Goal: Transaction & Acquisition: Book appointment/travel/reservation

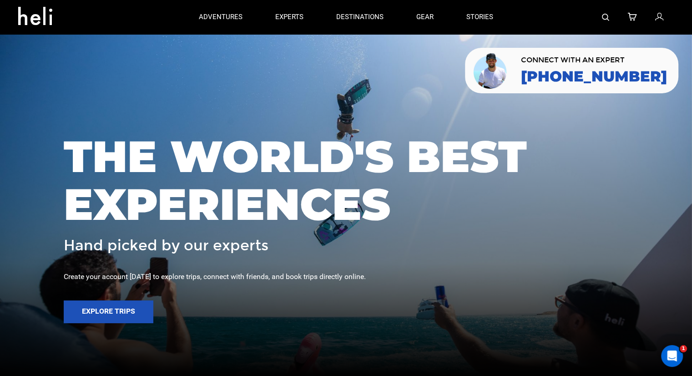
click at [602, 19] on img at bounding box center [605, 17] width 7 height 7
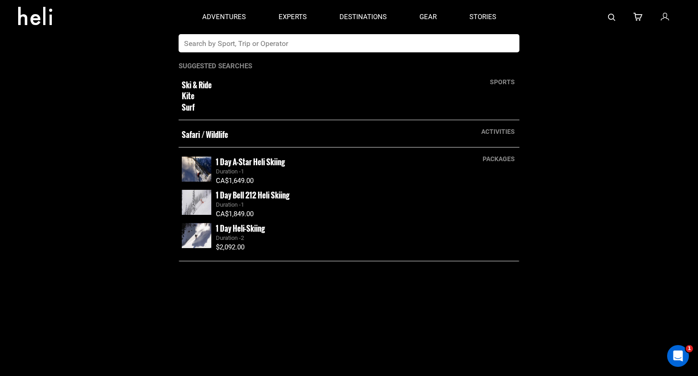
click at [284, 42] on input "text" at bounding box center [340, 43] width 322 height 18
click at [366, 44] on input "text" at bounding box center [340, 43] width 322 height 18
type input "silverton"
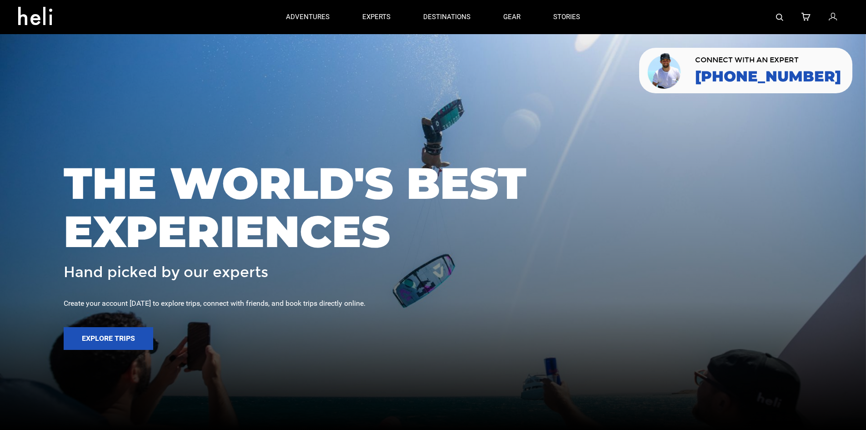
click at [784, 16] on div at bounding box center [722, 17] width 251 height 34
click at [784, 16] on img at bounding box center [779, 17] width 7 height 7
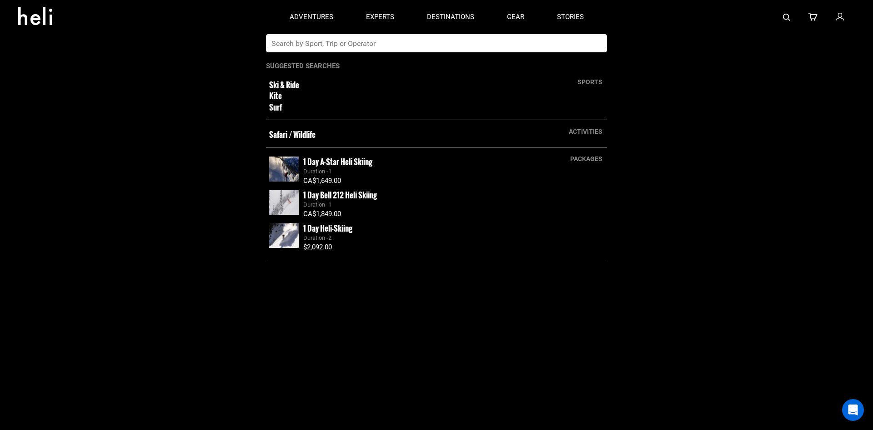
click at [439, 42] on input "text" at bounding box center [427, 43] width 322 height 18
type input "silverton"
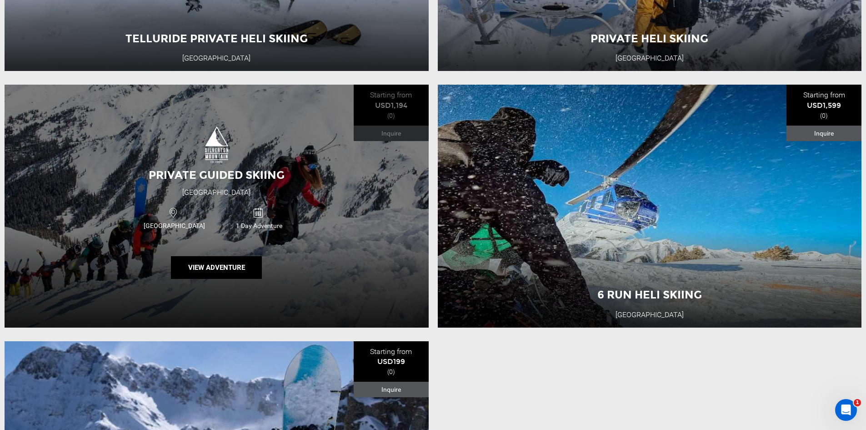
scroll to position [322, 0]
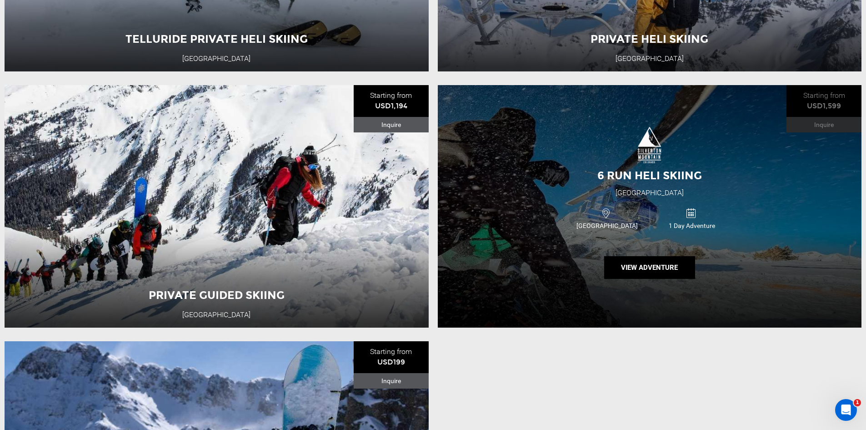
click at [571, 178] on div "6 Run Heli Skiing Silverton Mountain USA 1 Day Adventure View Adventure" at bounding box center [650, 206] width 424 height 242
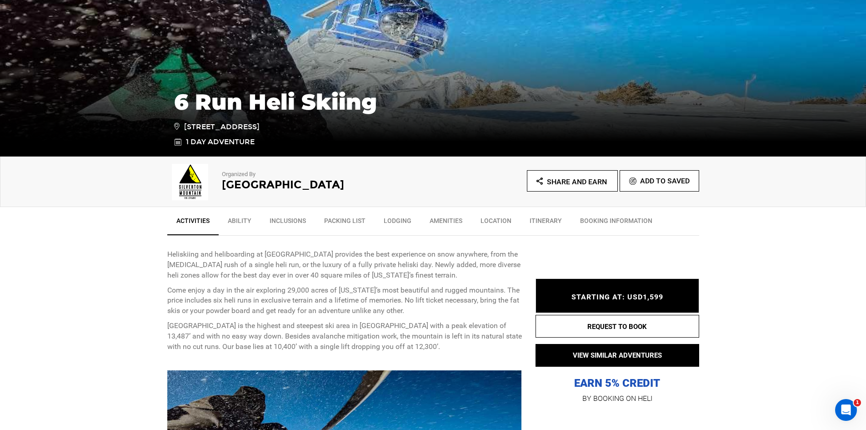
scroll to position [227, 0]
